Goal: Transaction & Acquisition: Book appointment/travel/reservation

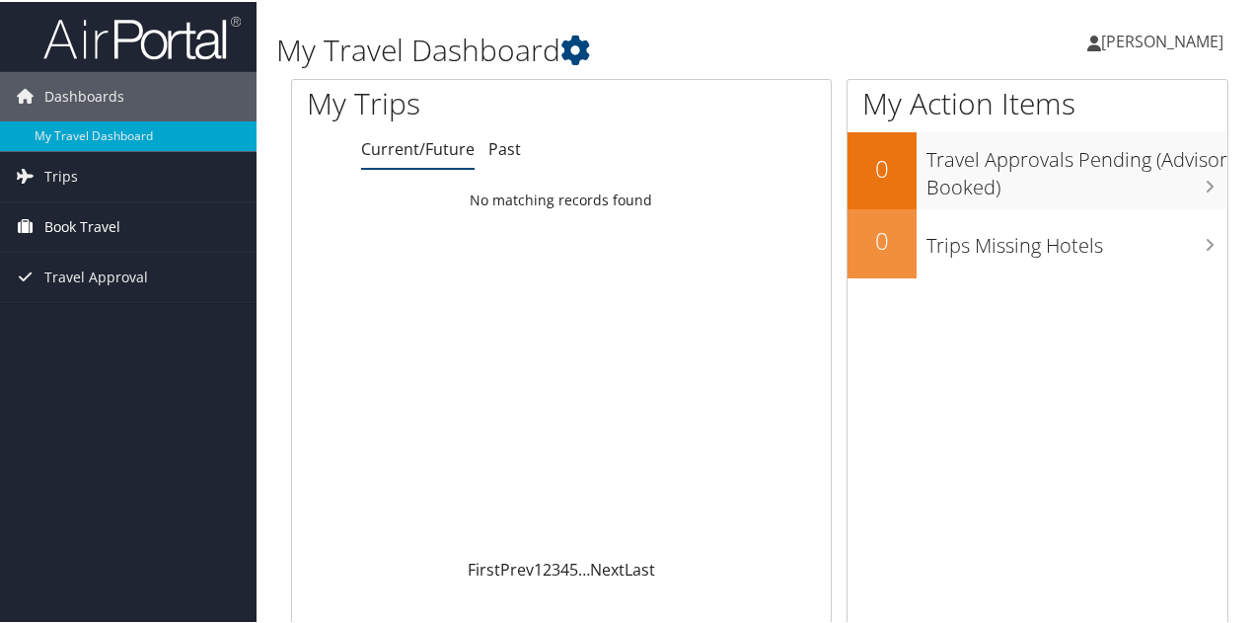
click at [100, 224] on span "Book Travel" at bounding box center [82, 224] width 76 height 49
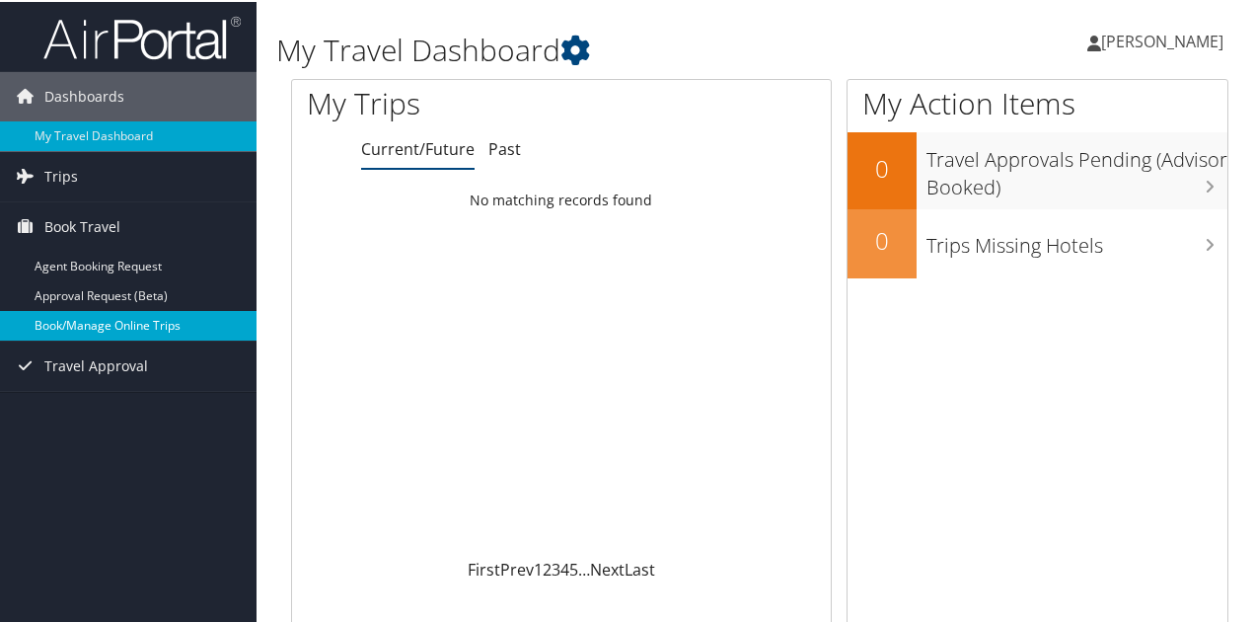
click at [128, 323] on link "Book/Manage Online Trips" at bounding box center [128, 324] width 257 height 30
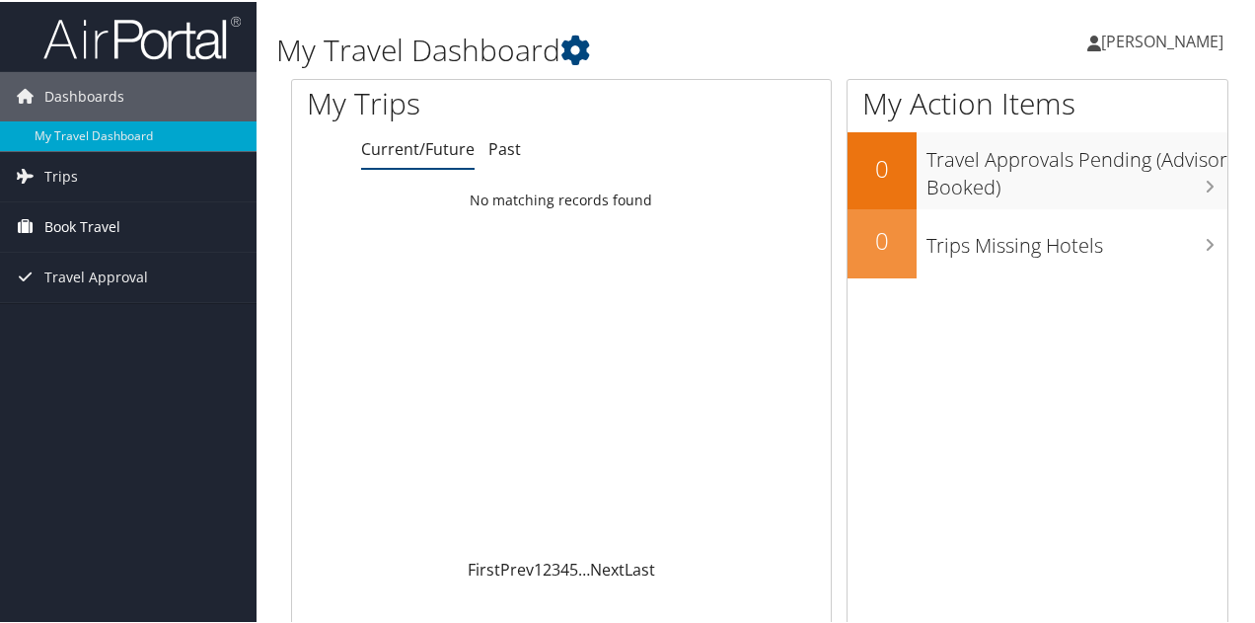
click at [56, 218] on span "Book Travel" at bounding box center [82, 224] width 76 height 49
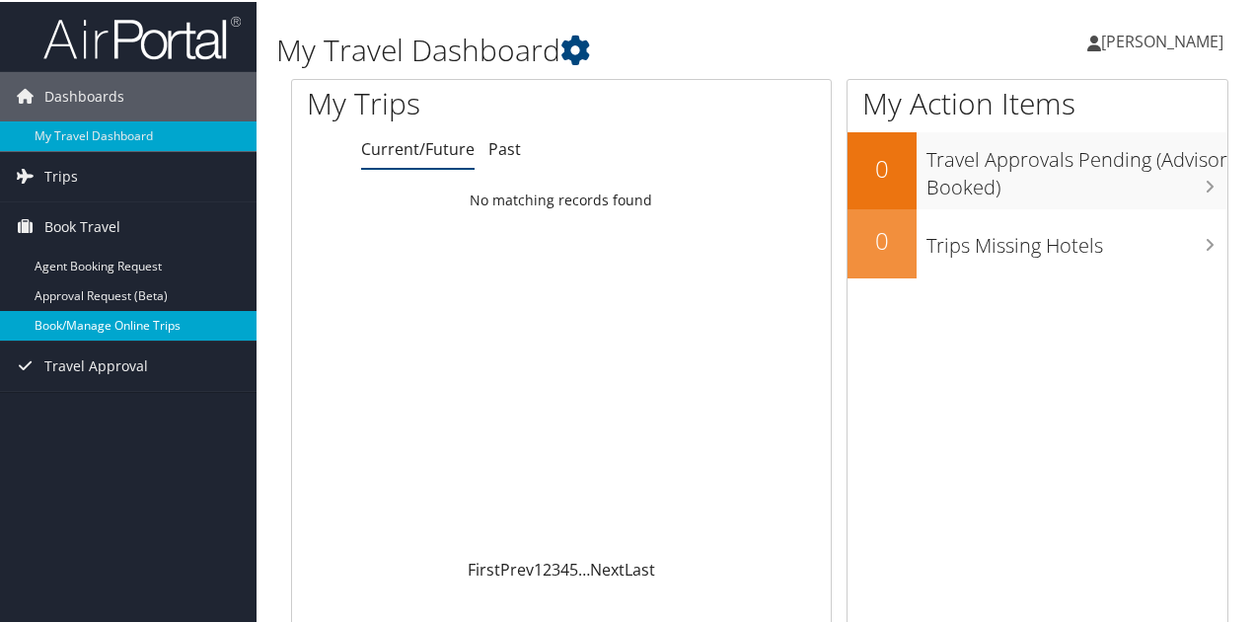
click at [89, 317] on link "Book/Manage Online Trips" at bounding box center [128, 324] width 257 height 30
